Goal: Register for event/course

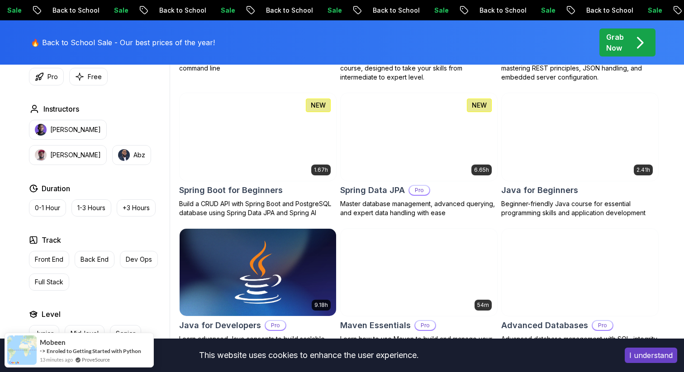
scroll to position [405, 0]
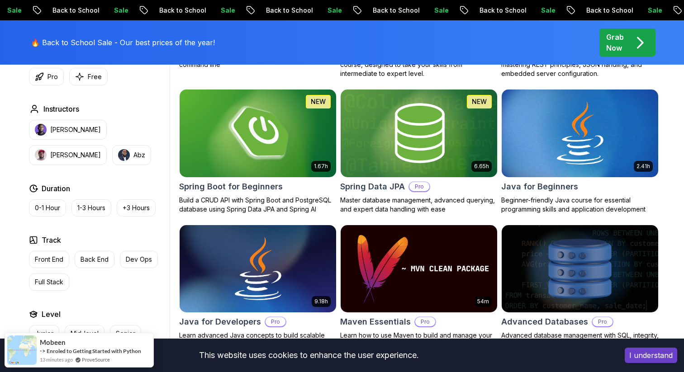
click at [246, 152] on img at bounding box center [258, 133] width 164 height 92
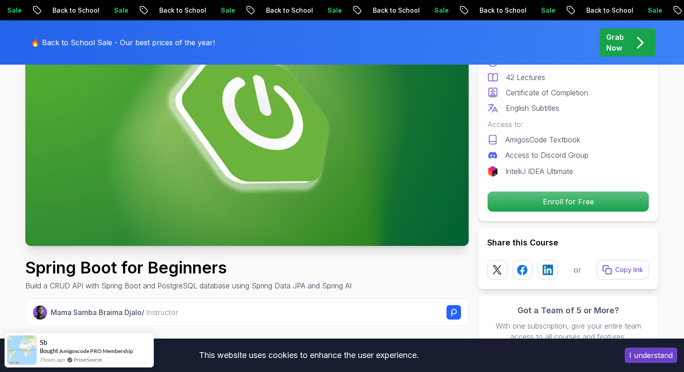
scroll to position [128, 0]
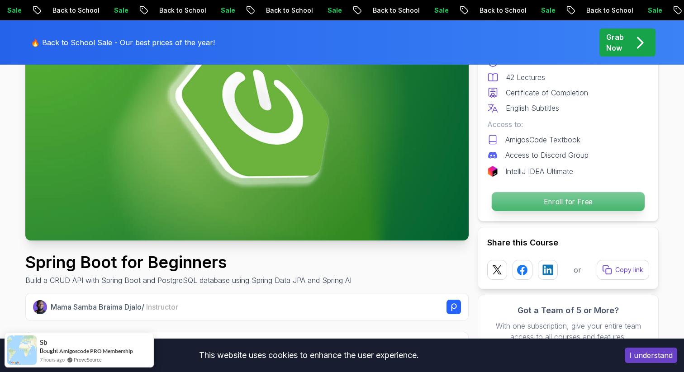
click at [514, 197] on p "Enroll for Free" at bounding box center [568, 201] width 153 height 19
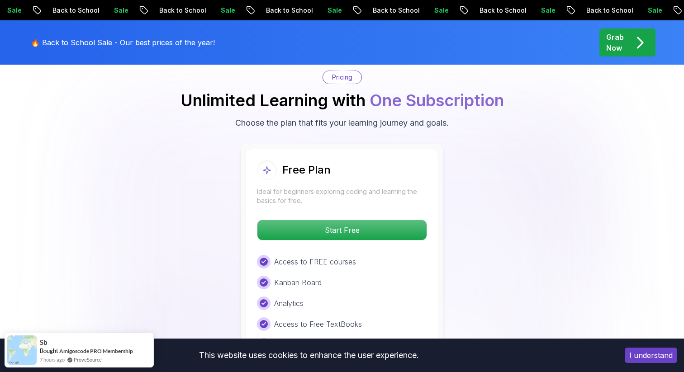
scroll to position [1842, 0]
click at [644, 350] on button "I understand" at bounding box center [651, 355] width 52 height 15
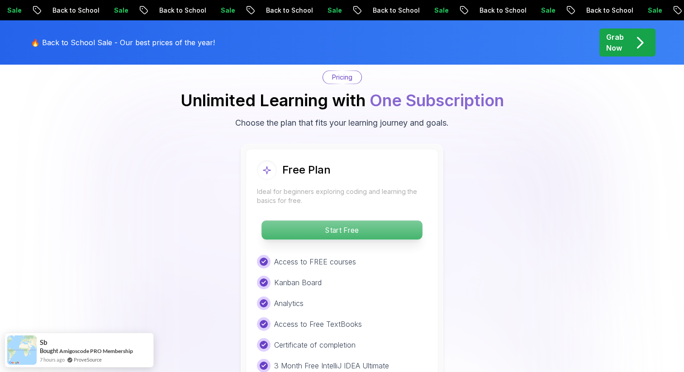
click at [388, 221] on p "Start Free" at bounding box center [342, 230] width 161 height 19
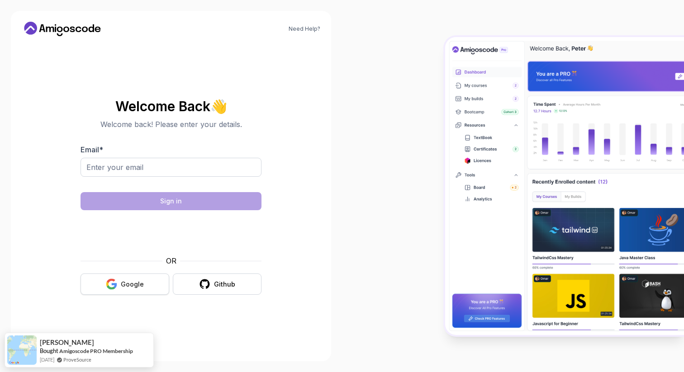
click at [117, 284] on icon "button" at bounding box center [114, 285] width 5 height 5
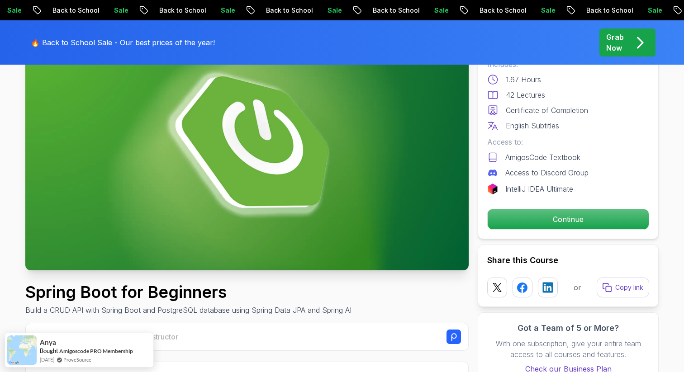
scroll to position [112, 0]
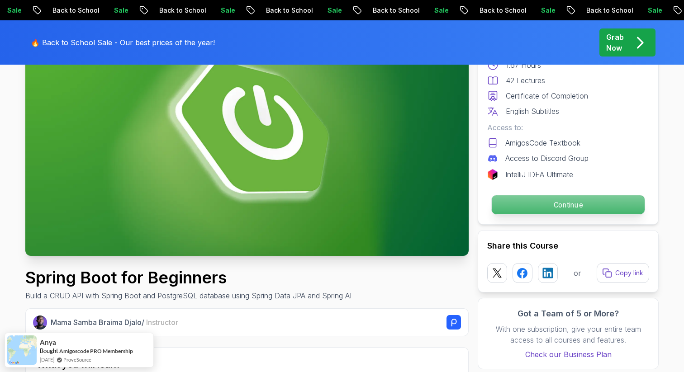
click at [515, 205] on p "Continue" at bounding box center [568, 204] width 153 height 19
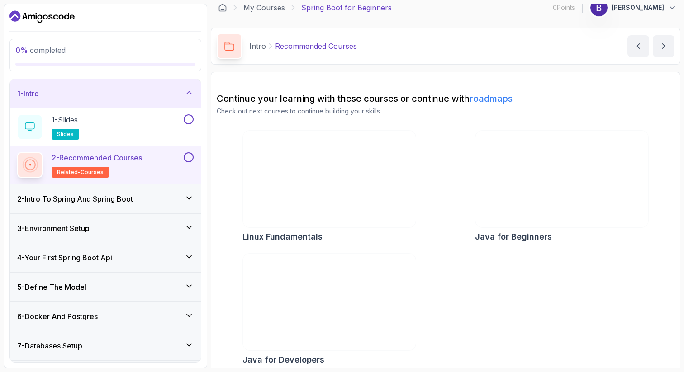
scroll to position [15, 0]
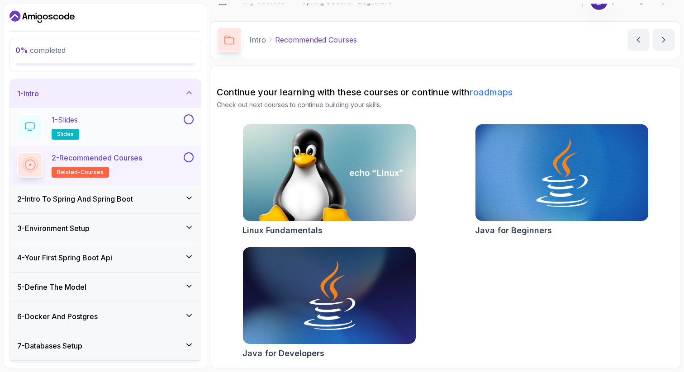
click at [189, 119] on button at bounding box center [189, 119] width 10 height 10
click at [173, 117] on div "1 - Slides slides" at bounding box center [99, 126] width 165 height 25
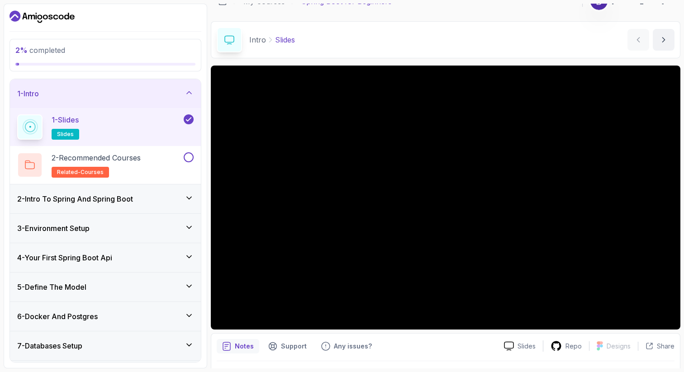
click at [186, 118] on icon at bounding box center [189, 119] width 8 height 9
click at [103, 205] on div "2 - Intro To Spring And Spring Boot" at bounding box center [105, 199] width 191 height 29
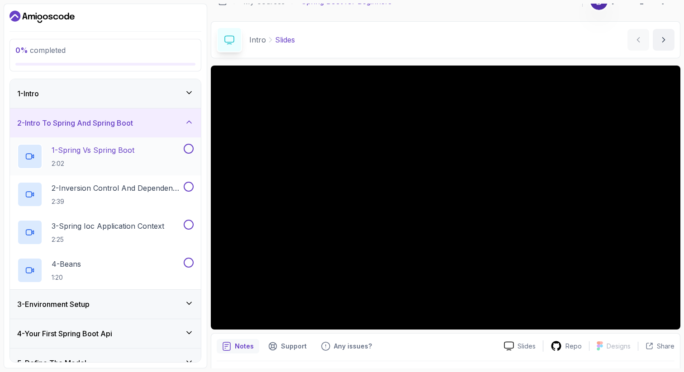
click at [94, 156] on h2 "1 - Spring Vs Spring Boot 2:02" at bounding box center [93, 157] width 83 height 24
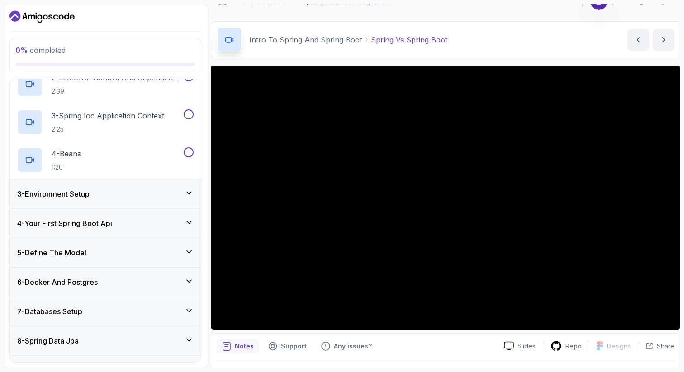
click at [90, 196] on h3 "3 - Environment Setup" at bounding box center [53, 194] width 72 height 11
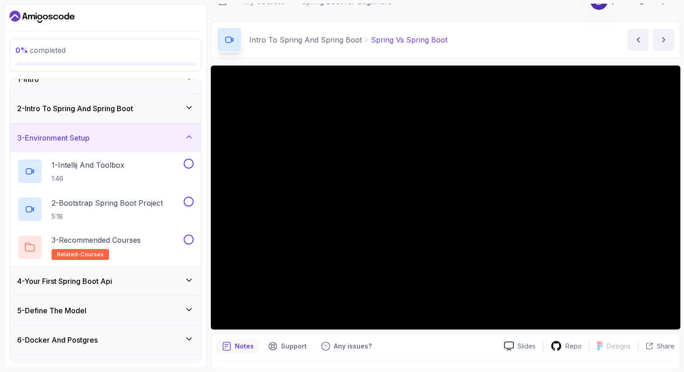
scroll to position [12, 0]
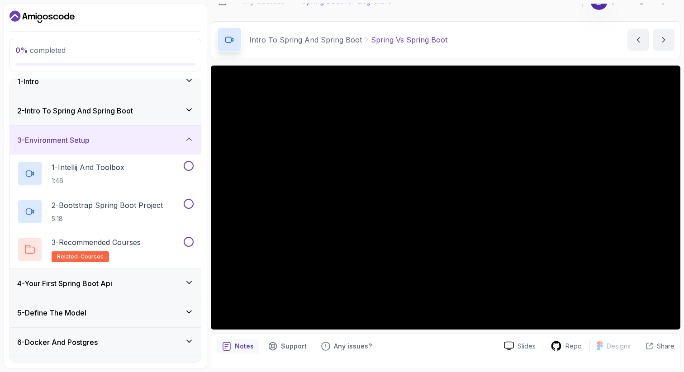
click at [98, 138] on div "3 - Environment Setup" at bounding box center [105, 140] width 176 height 11
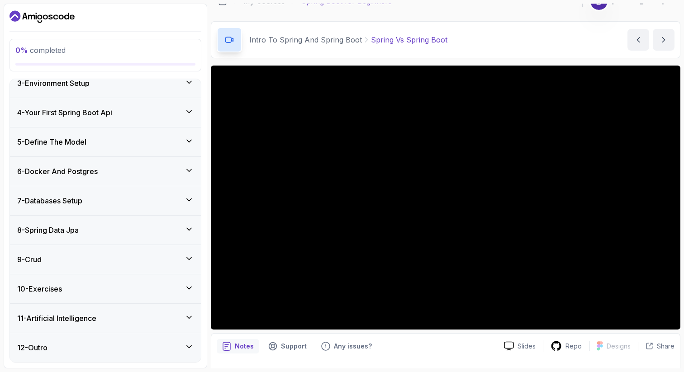
scroll to position [0, 0]
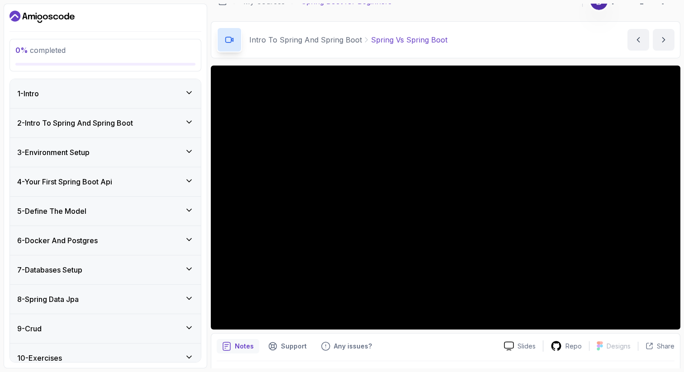
click at [106, 94] on div "1 - Intro" at bounding box center [105, 93] width 176 height 11
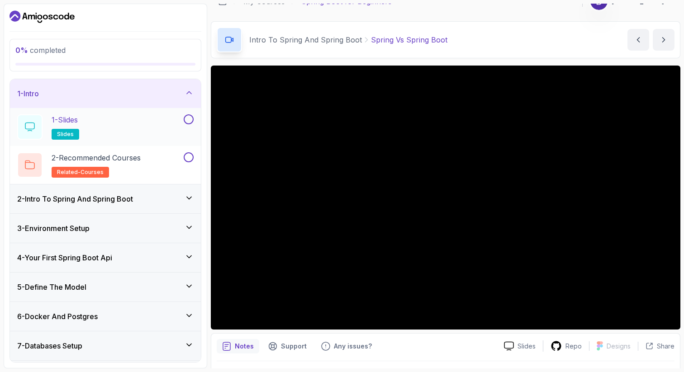
click at [90, 120] on div "1 - Slides slides" at bounding box center [99, 126] width 165 height 25
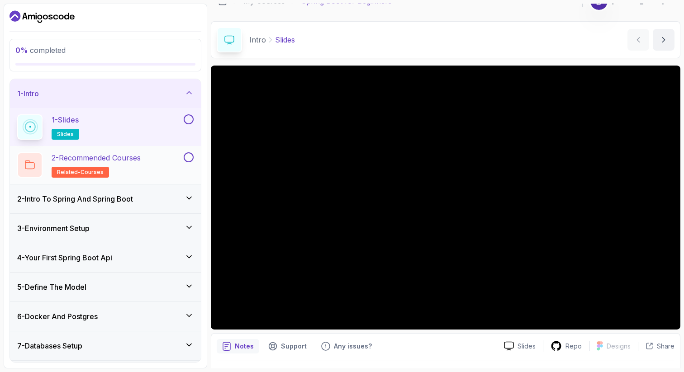
click at [105, 165] on h2 "2 - Recommended Courses related-courses" at bounding box center [96, 164] width 89 height 25
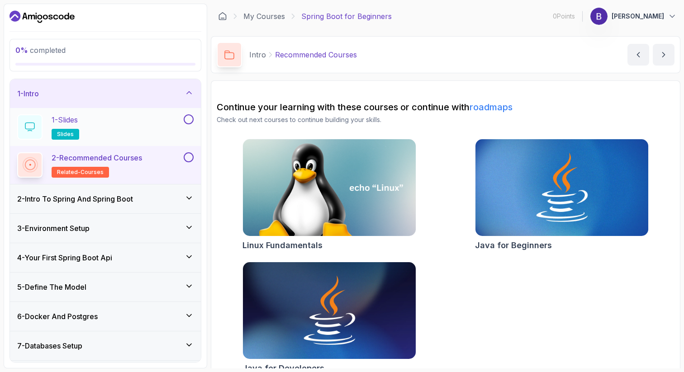
click at [128, 119] on div "1 - Slides slides" at bounding box center [99, 126] width 165 height 25
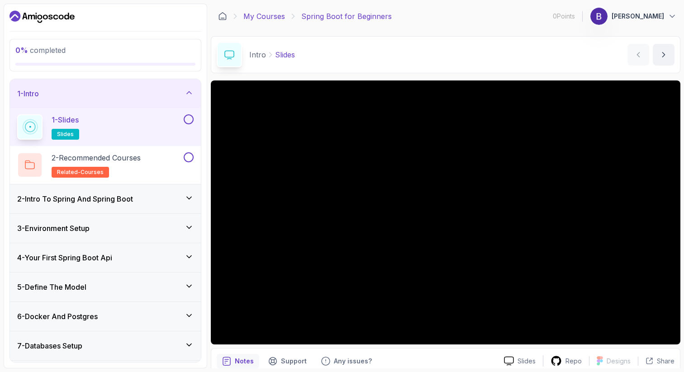
click at [260, 17] on link "My Courses" at bounding box center [264, 16] width 42 height 11
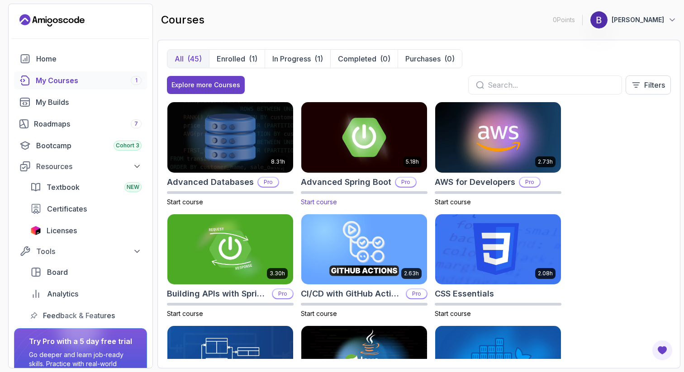
click at [325, 161] on img at bounding box center [364, 137] width 132 height 74
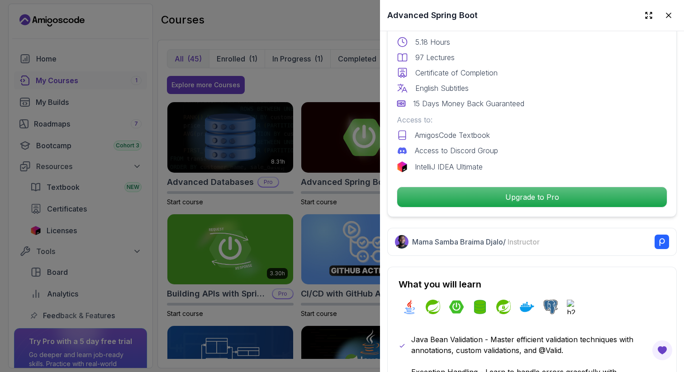
scroll to position [258, 0]
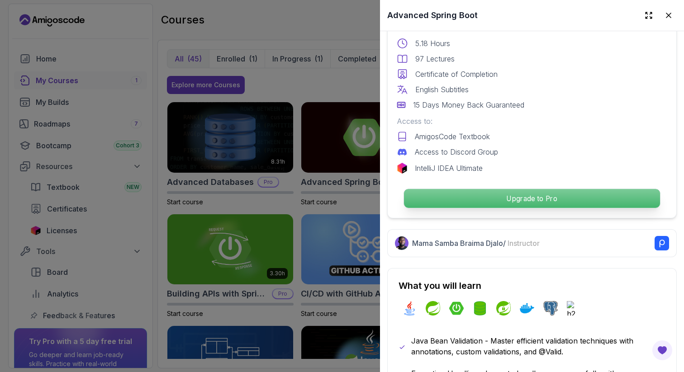
click at [413, 195] on p "Upgrade to Pro" at bounding box center [532, 198] width 256 height 19
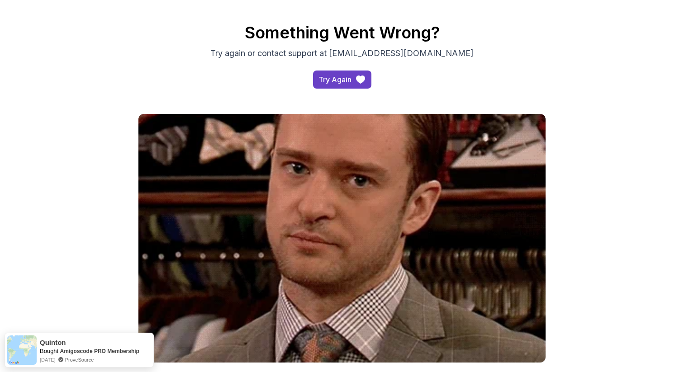
scroll to position [65, 0]
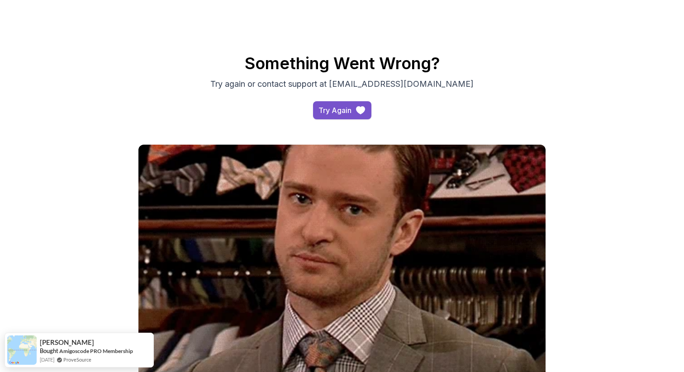
click at [348, 119] on button "Try Again" at bounding box center [342, 110] width 58 height 18
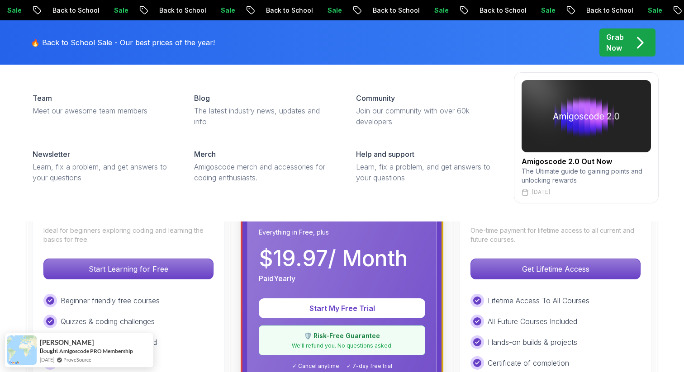
scroll to position [141, 0]
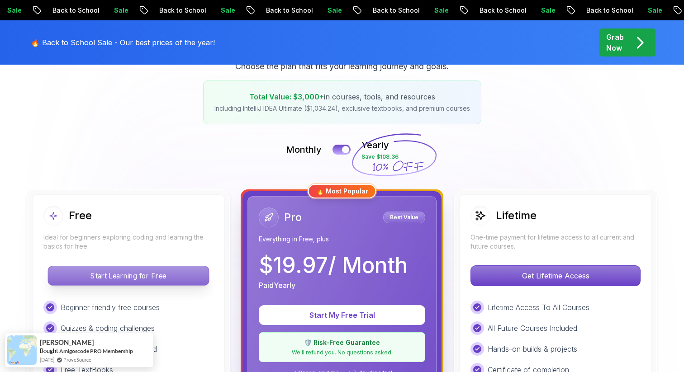
click at [185, 273] on p "Start Learning for Free" at bounding box center [128, 276] width 161 height 19
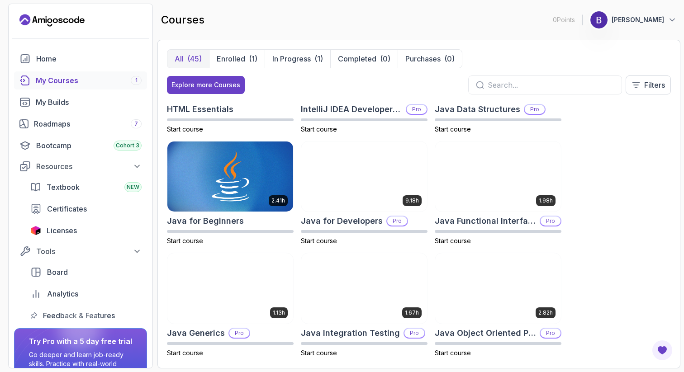
scroll to position [637, 0]
